Goal: Find specific page/section: Find specific page/section

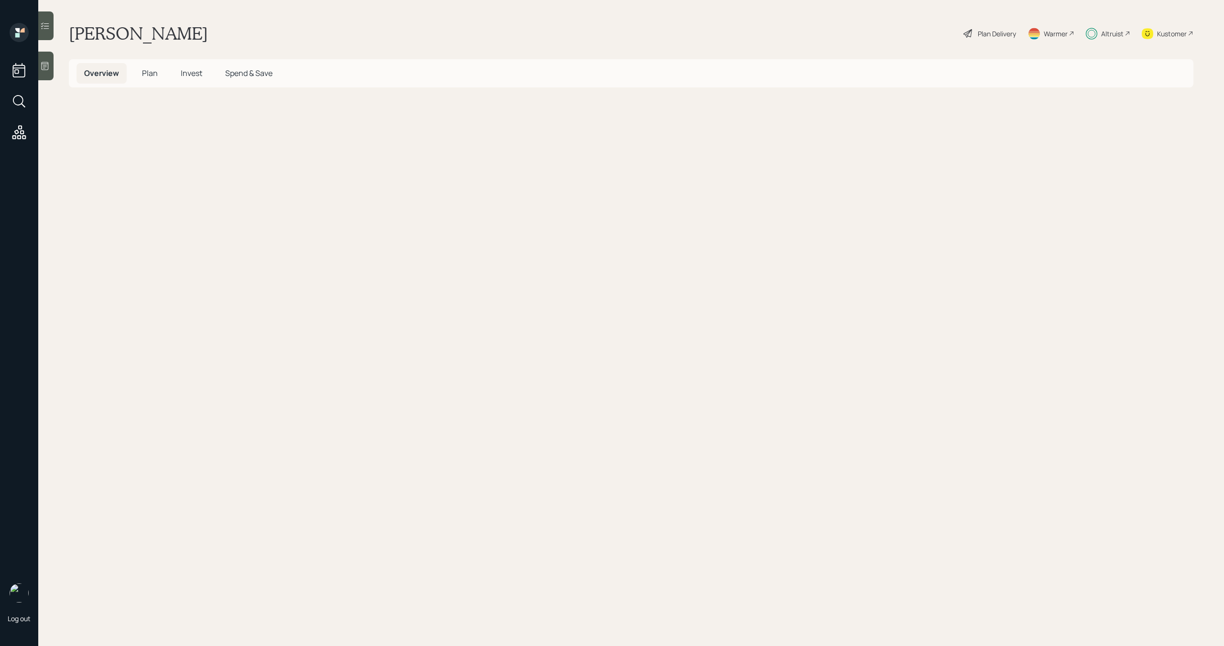
click at [501, 413] on main "Carol Kouba Plan Delivery Warmer Altruist Kustomer Overview Plan Invest Spend &…" at bounding box center [631, 323] width 1186 height 646
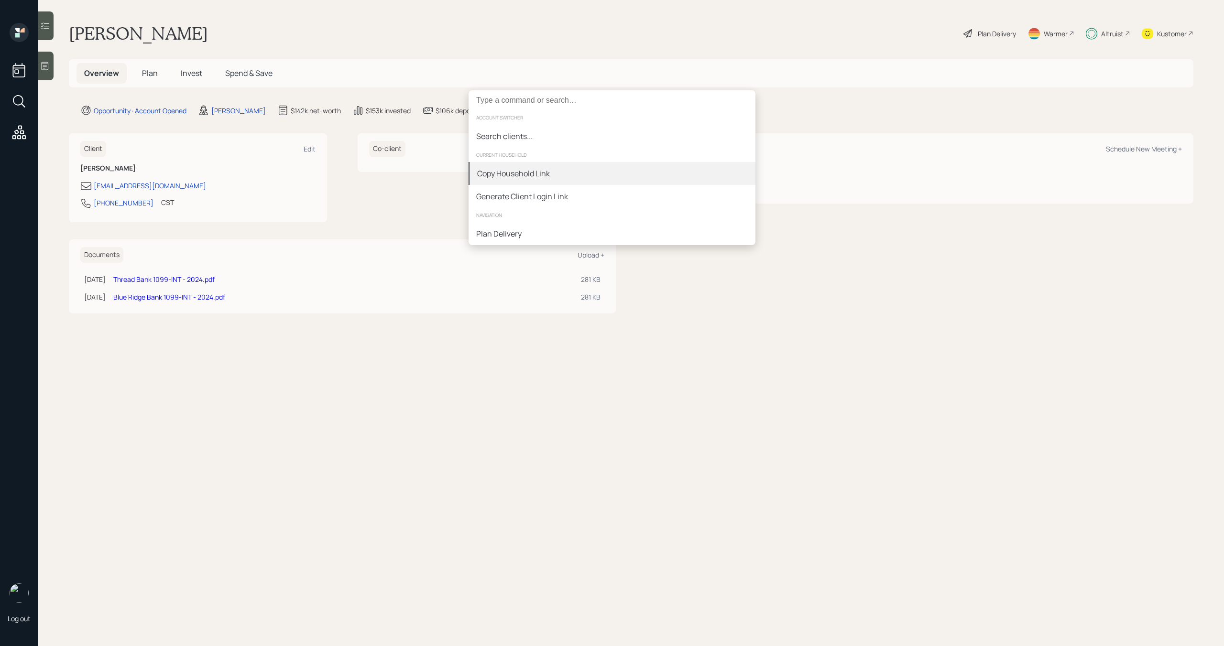
click at [682, 171] on div "Copy Household Link" at bounding box center [611, 173] width 287 height 23
